Goal: Information Seeking & Learning: Find specific fact

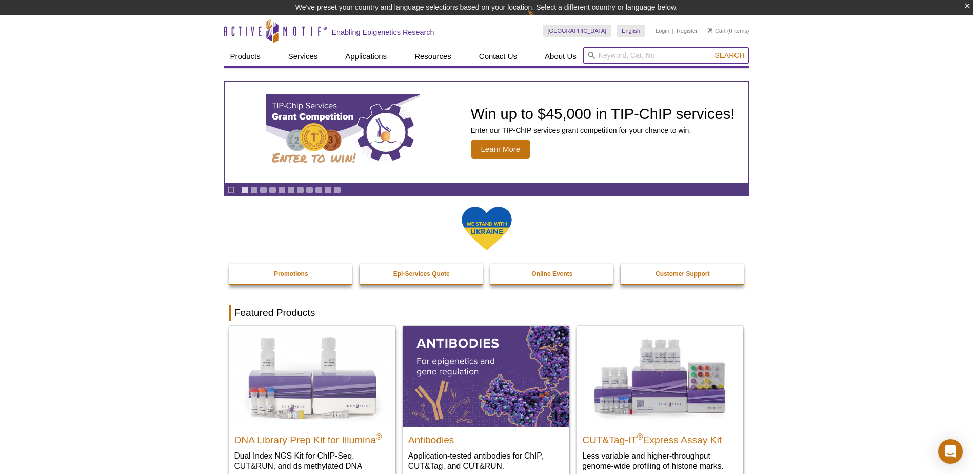
click at [600, 55] on input "search" at bounding box center [666, 55] width 167 height 17
type input "PHd"
click at [711, 51] on button "Search" at bounding box center [729, 55] width 36 height 9
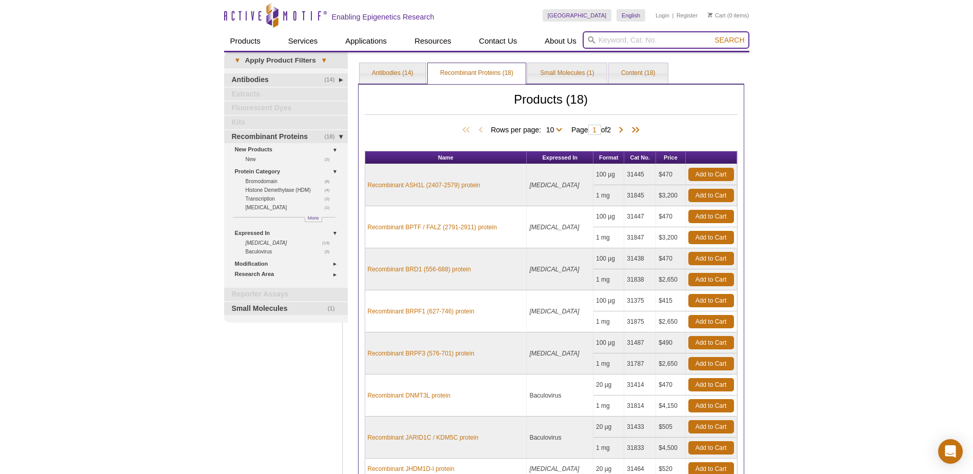
click at [631, 36] on input "search" at bounding box center [666, 39] width 167 height 17
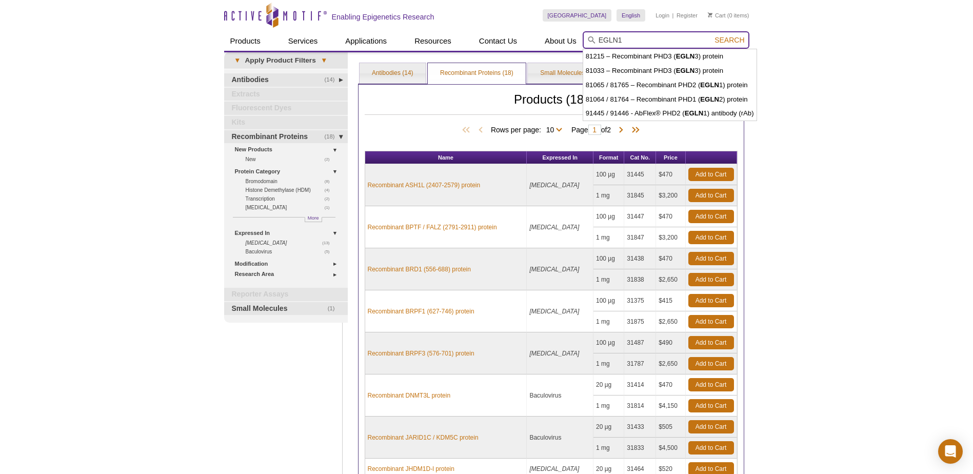
click at [711, 35] on button "Search" at bounding box center [729, 39] width 36 height 9
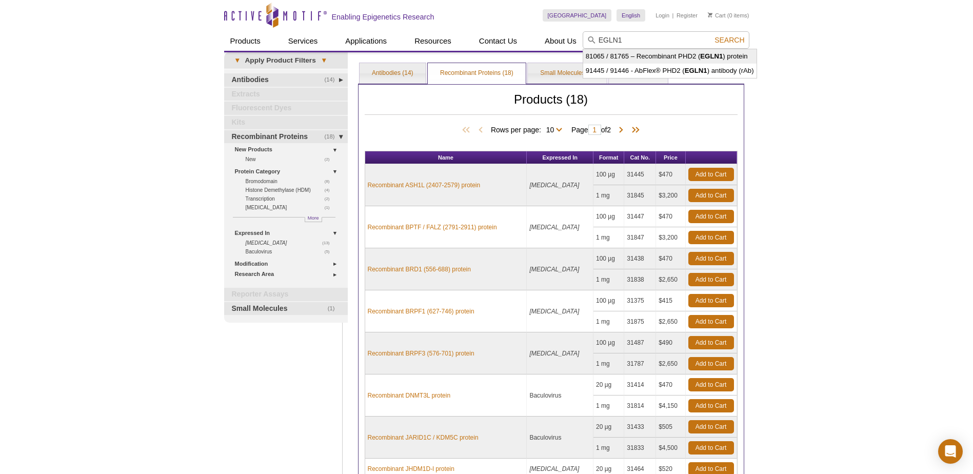
click at [675, 58] on li "81065 / 81765 – Recombinant PHD2 ( EGLN1 ) protein" at bounding box center [669, 56] width 173 height 14
type input "81065 / 81765 – Recombinant PHD2 (EGLN1) protein"
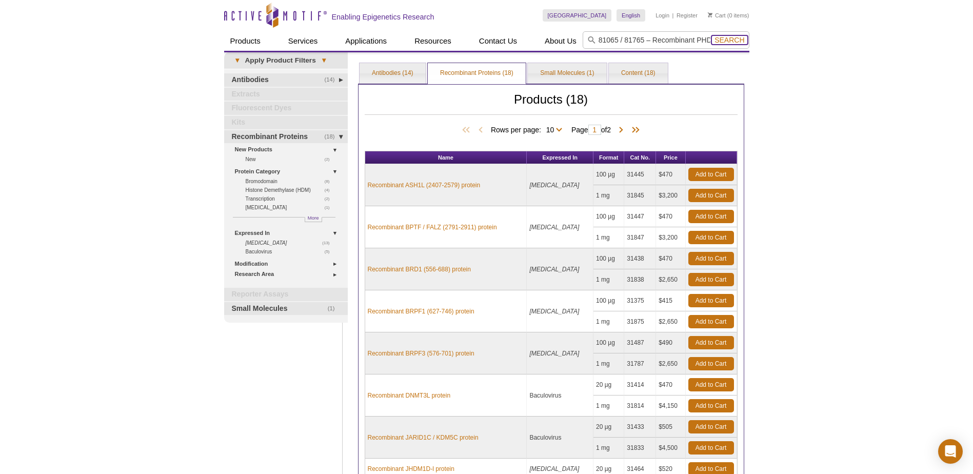
click at [726, 39] on span "Search" at bounding box center [730, 40] width 30 height 8
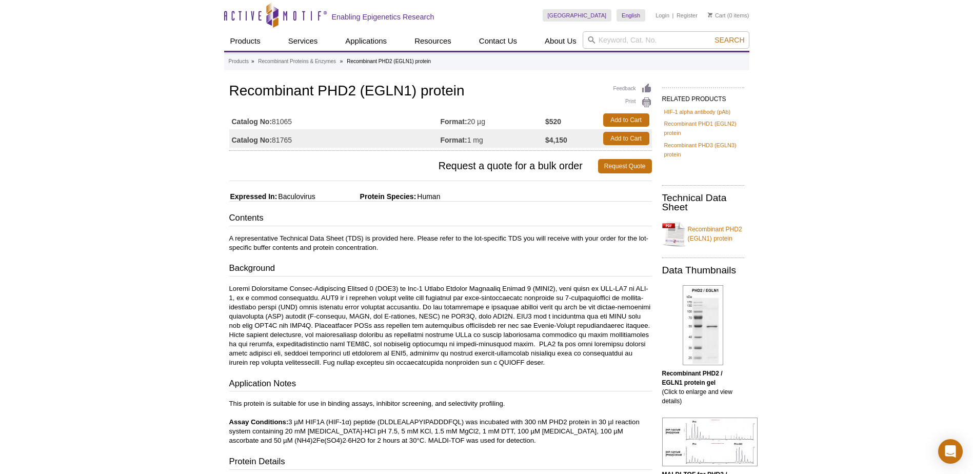
click at [813, 254] on div "Active Motif Logo Enabling Epigenetics Research 0 Search Skip to content Active…" at bounding box center [486, 416] width 973 height 832
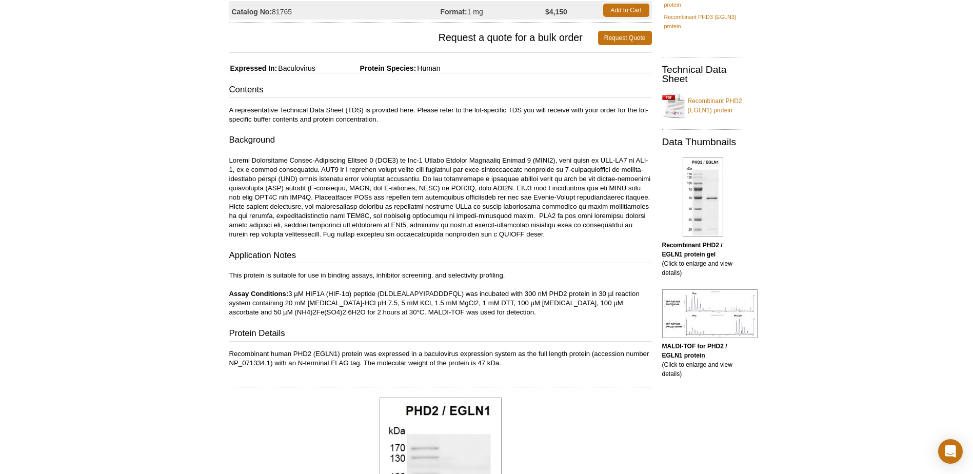
scroll to position [154, 0]
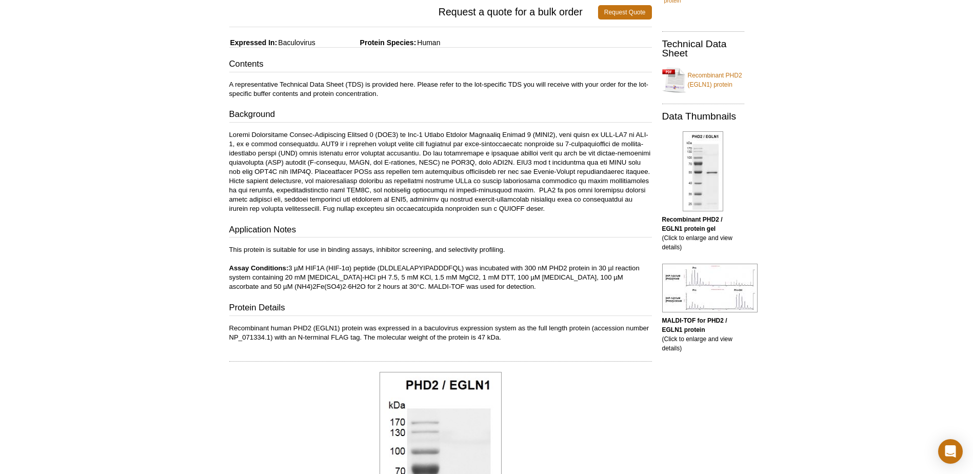
click at [231, 268] on b "Assay Conditions:" at bounding box center [258, 268] width 59 height 8
drag, startPoint x: 292, startPoint y: 267, endPoint x: 331, endPoint y: 266, distance: 39.0
click at [331, 266] on p "This protein is suitable for use in binding assays, inhibitor screening, and se…" at bounding box center [440, 268] width 423 height 46
click at [727, 294] on img at bounding box center [709, 288] width 95 height 49
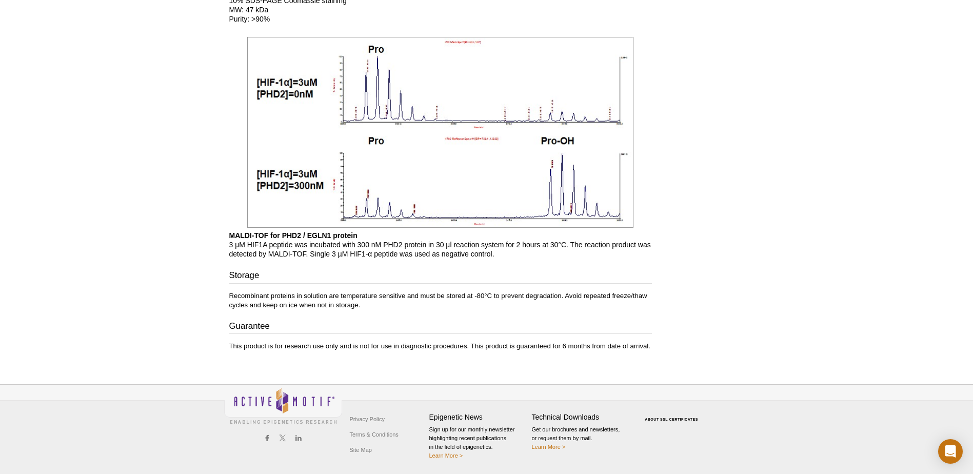
click at [402, 164] on img at bounding box center [440, 132] width 386 height 191
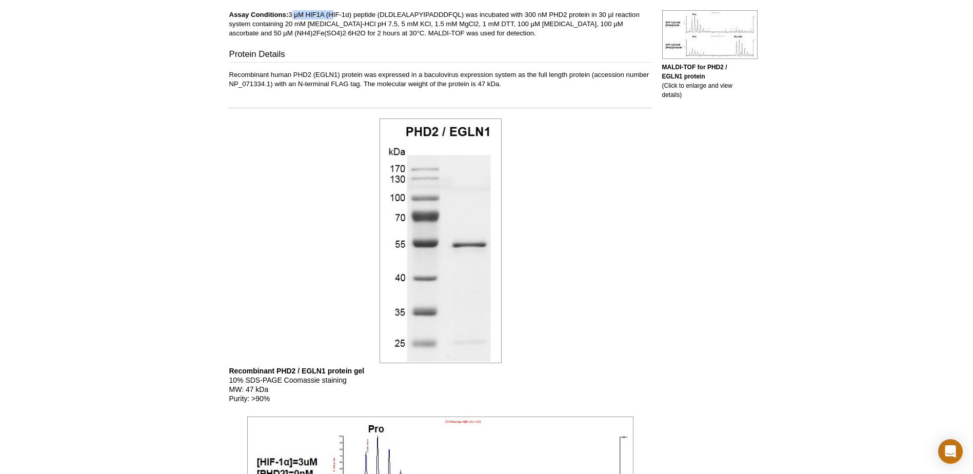
scroll to position [376, 0]
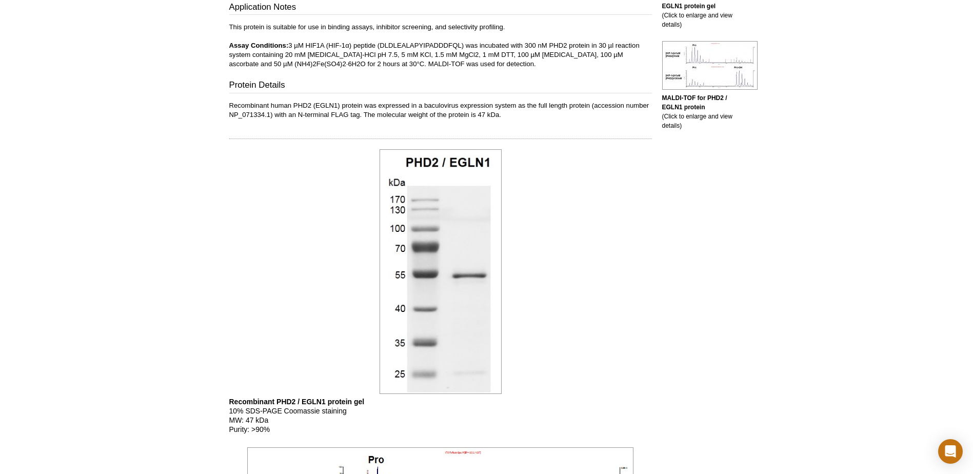
click at [493, 86] on h3 "Protein Details" at bounding box center [440, 86] width 423 height 14
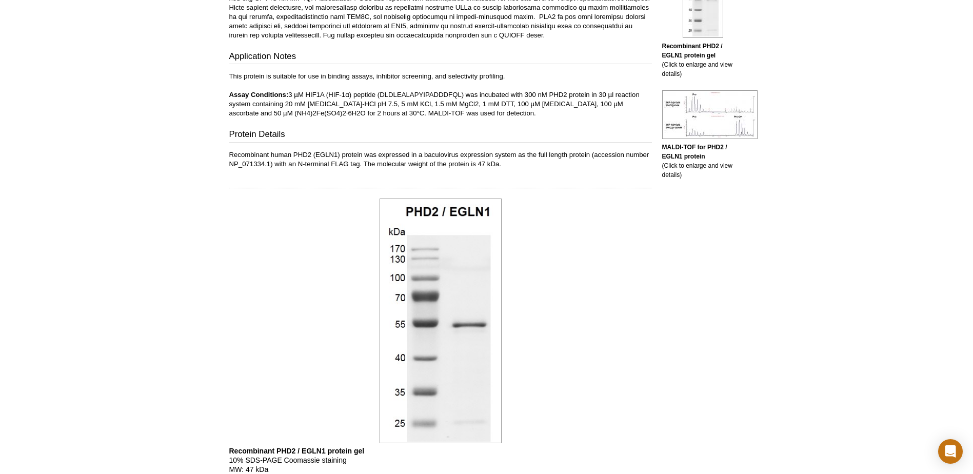
scroll to position [325, 0]
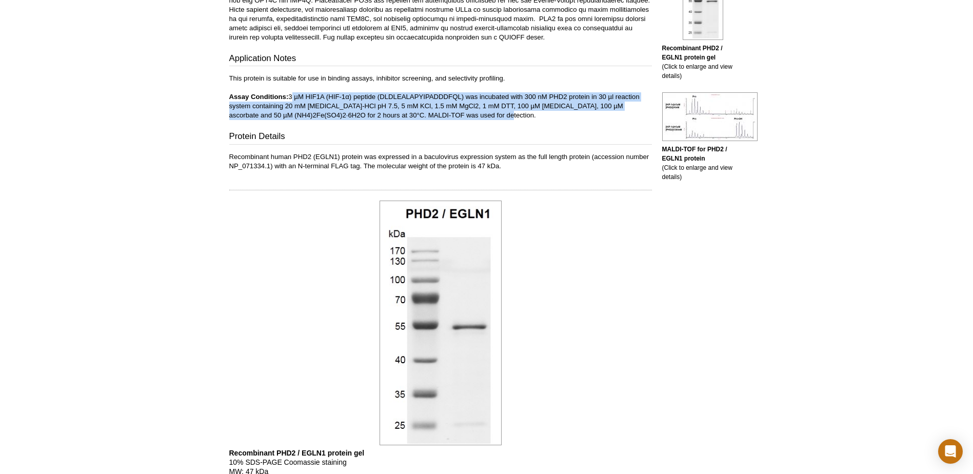
drag, startPoint x: 472, startPoint y: 117, endPoint x: 290, endPoint y: 98, distance: 182.6
click at [290, 98] on p "This protein is suitable for use in binding assays, inhibitor screening, and se…" at bounding box center [440, 97] width 423 height 46
drag, startPoint x: 290, startPoint y: 98, endPoint x: 297, endPoint y: 99, distance: 7.3
click at [297, 99] on p "This protein is suitable for use in binding assays, inhibitor screening, and se…" at bounding box center [440, 97] width 423 height 46
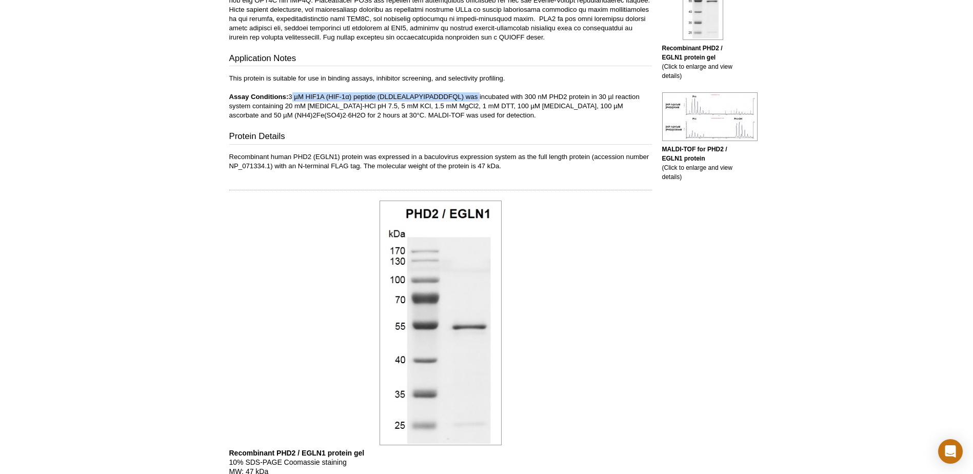
drag, startPoint x: 291, startPoint y: 97, endPoint x: 481, endPoint y: 100, distance: 189.8
click at [481, 100] on p "This protein is suitable for use in binding assays, inhibitor screening, and se…" at bounding box center [440, 97] width 423 height 46
drag, startPoint x: 481, startPoint y: 100, endPoint x: 406, endPoint y: 103, distance: 74.9
click at [406, 103] on p "This protein is suitable for use in binding assays, inhibitor screening, and se…" at bounding box center [440, 97] width 423 height 46
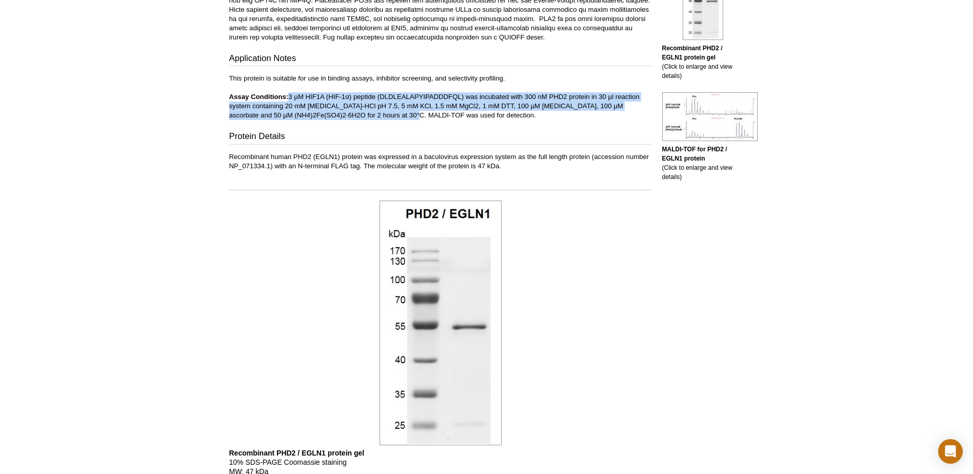
drag, startPoint x: 289, startPoint y: 96, endPoint x: 387, endPoint y: 116, distance: 99.5
click at [387, 116] on p "This protein is suitable for use in binding assays, inhibitor screening, and se…" at bounding box center [440, 97] width 423 height 46
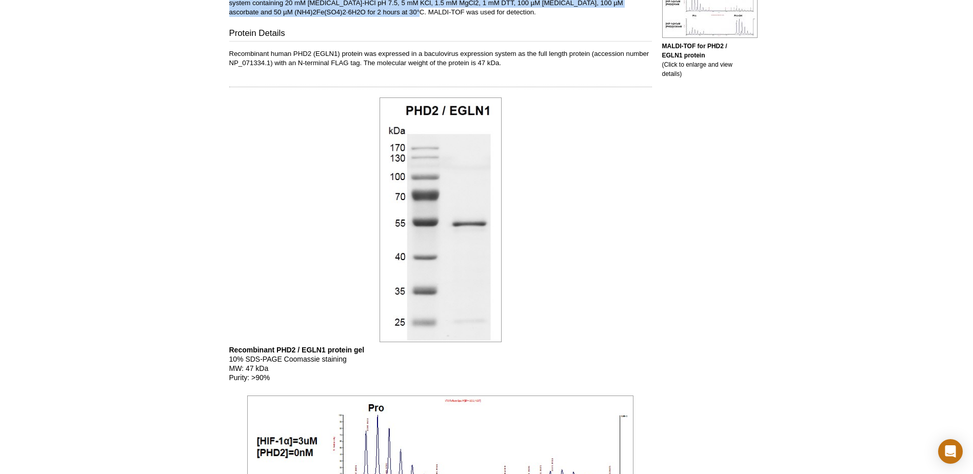
scroll to position [428, 0]
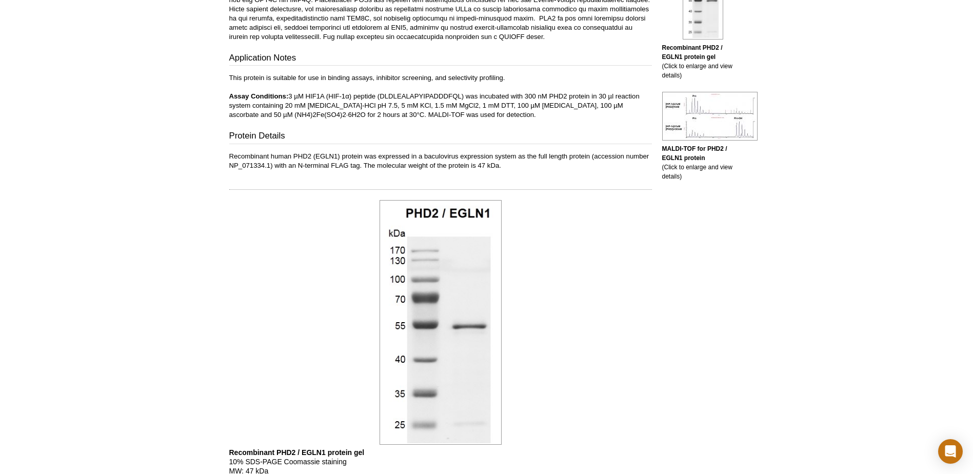
scroll to position [325, 0]
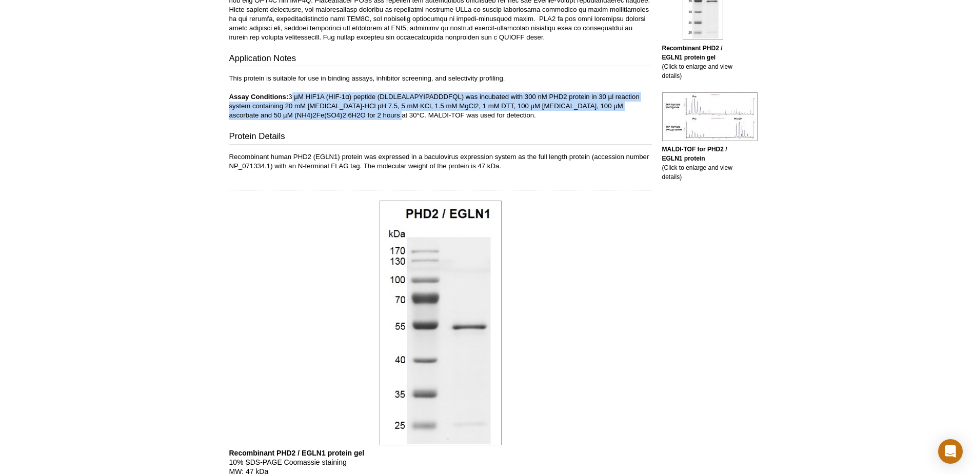
drag, startPoint x: 293, startPoint y: 96, endPoint x: 363, endPoint y: 118, distance: 72.8
click at [363, 118] on p "This protein is suitable for use in binding assays, inhibitor screening, and se…" at bounding box center [440, 97] width 423 height 46
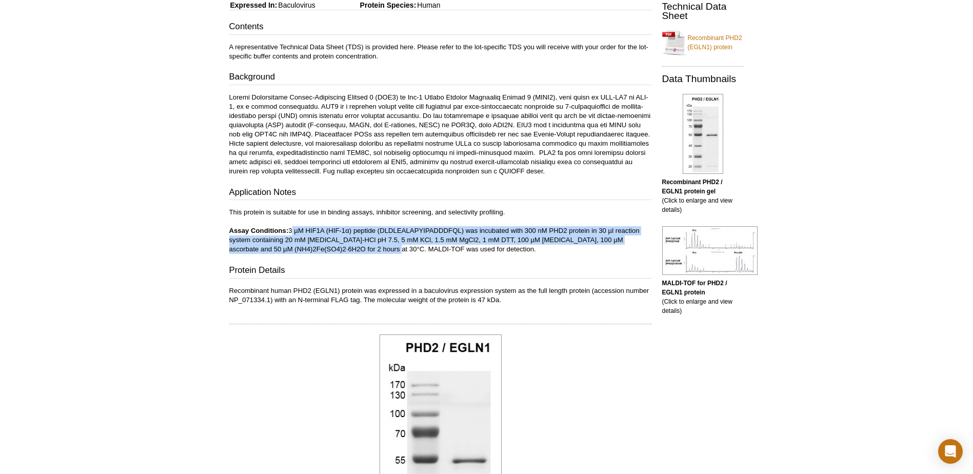
scroll to position [171, 0]
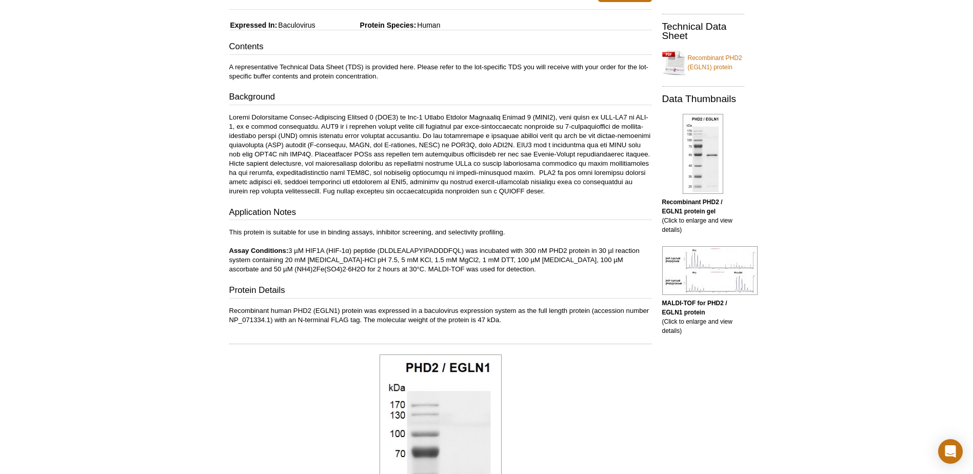
click at [804, 189] on div "Active Motif Logo Enabling Epigenetics Research 0 Search Skip to content Active…" at bounding box center [486, 459] width 973 height 1261
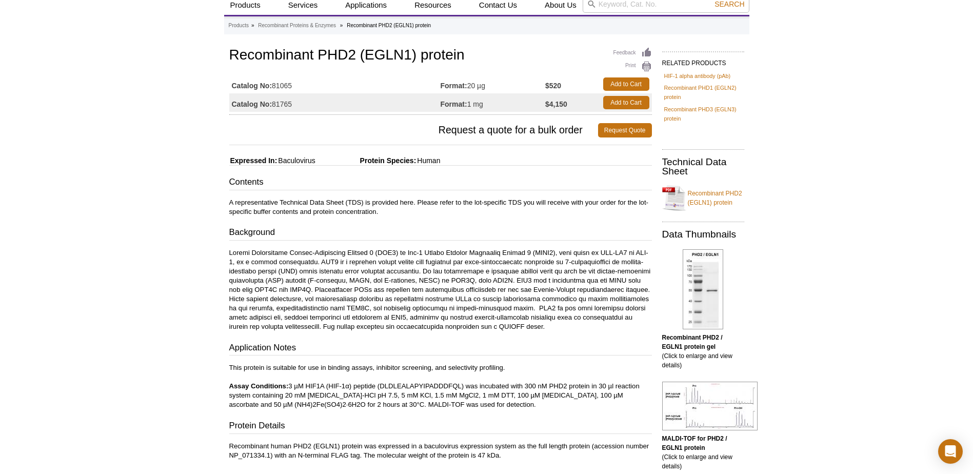
scroll to position [17, 0]
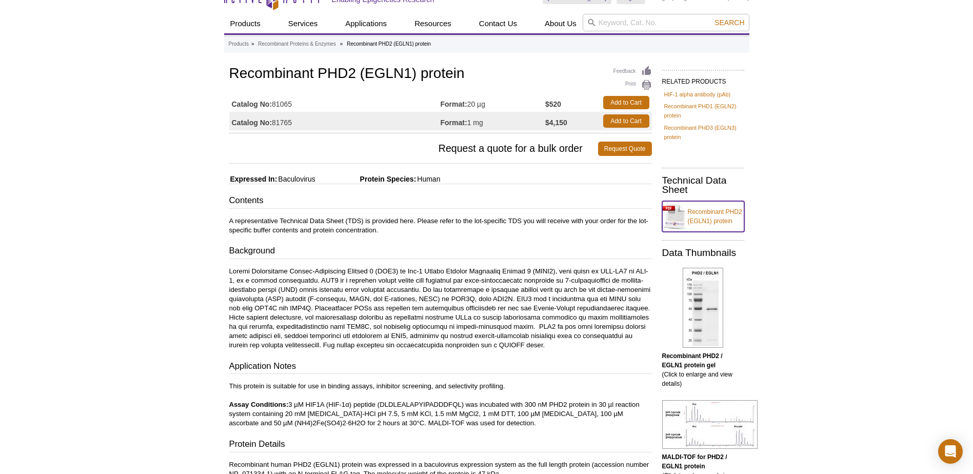
click at [721, 209] on link "Recombinant PHD2 (EGLN1) protein" at bounding box center [703, 216] width 82 height 31
click at [571, 272] on p at bounding box center [440, 308] width 423 height 83
